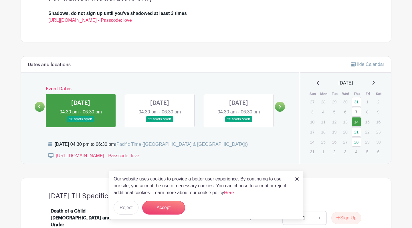
scroll to position [185, 0]
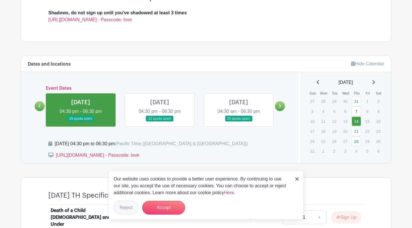
click at [127, 207] on button "Reject" at bounding box center [126, 208] width 25 height 14
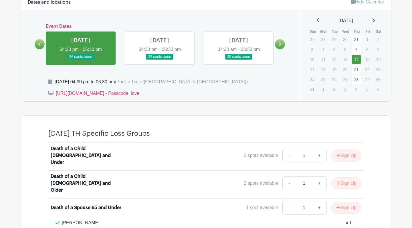
scroll to position [246, 0]
click at [343, 151] on button "Sign Up" at bounding box center [346, 155] width 30 height 12
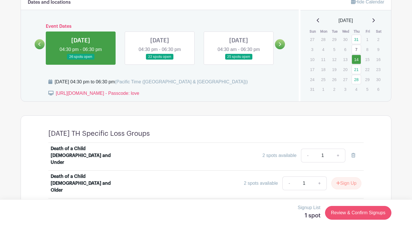
click at [350, 215] on link "Review & Confirm Signups" at bounding box center [358, 213] width 66 height 14
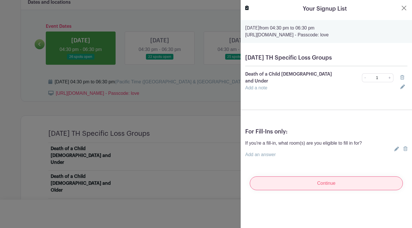
click at [310, 179] on input "Continue" at bounding box center [326, 183] width 153 height 14
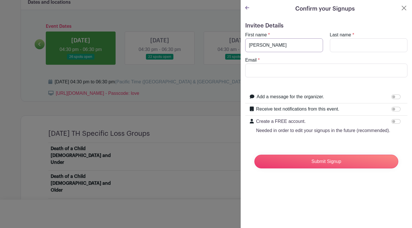
type input "Martha"
type input "Allman"
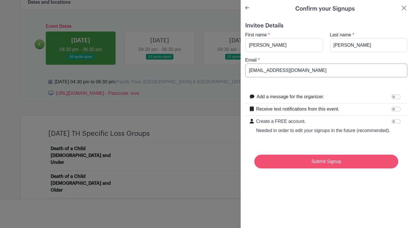
type input "marthaallman@yahoo.ca"
click at [328, 165] on input "Submit Signup" at bounding box center [326, 162] width 144 height 14
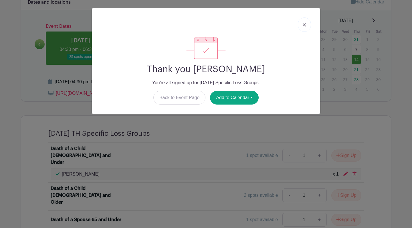
click at [303, 24] on img at bounding box center [304, 24] width 3 height 3
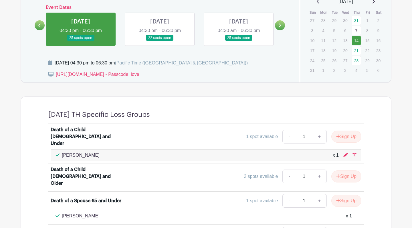
scroll to position [265, 0]
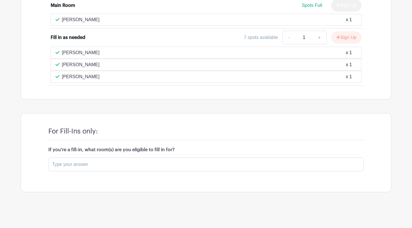
scroll to position [1879, 0]
